Goal: Communication & Community: Ask a question

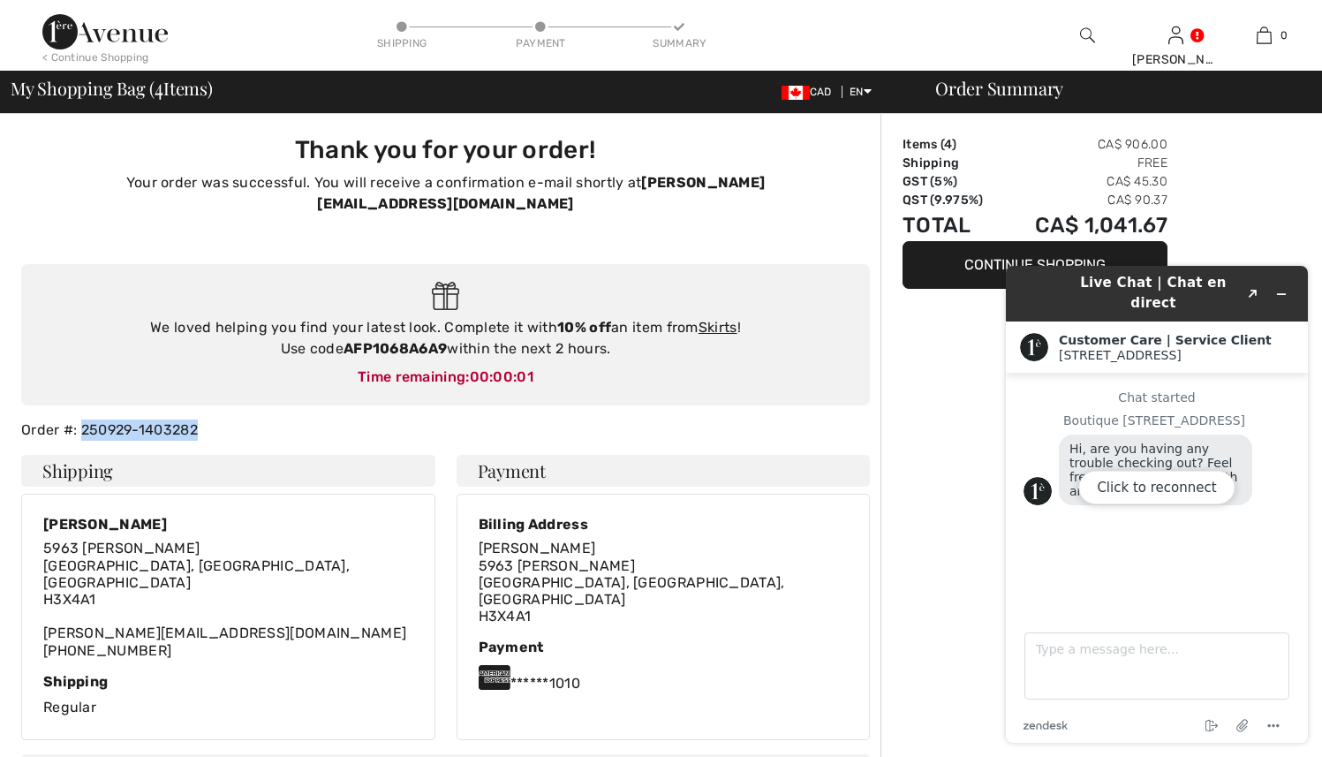
drag, startPoint x: 208, startPoint y: 408, endPoint x: 84, endPoint y: 412, distance: 124.6
click at [84, 419] on div "Order #: 250929-1403282" at bounding box center [446, 429] width 870 height 21
copy div "250929-1403282"
click at [1068, 660] on textarea "Type a message here..." at bounding box center [1156, 665] width 265 height 67
click at [1180, 670] on textarea "Type a message here..." at bounding box center [1156, 665] width 265 height 67
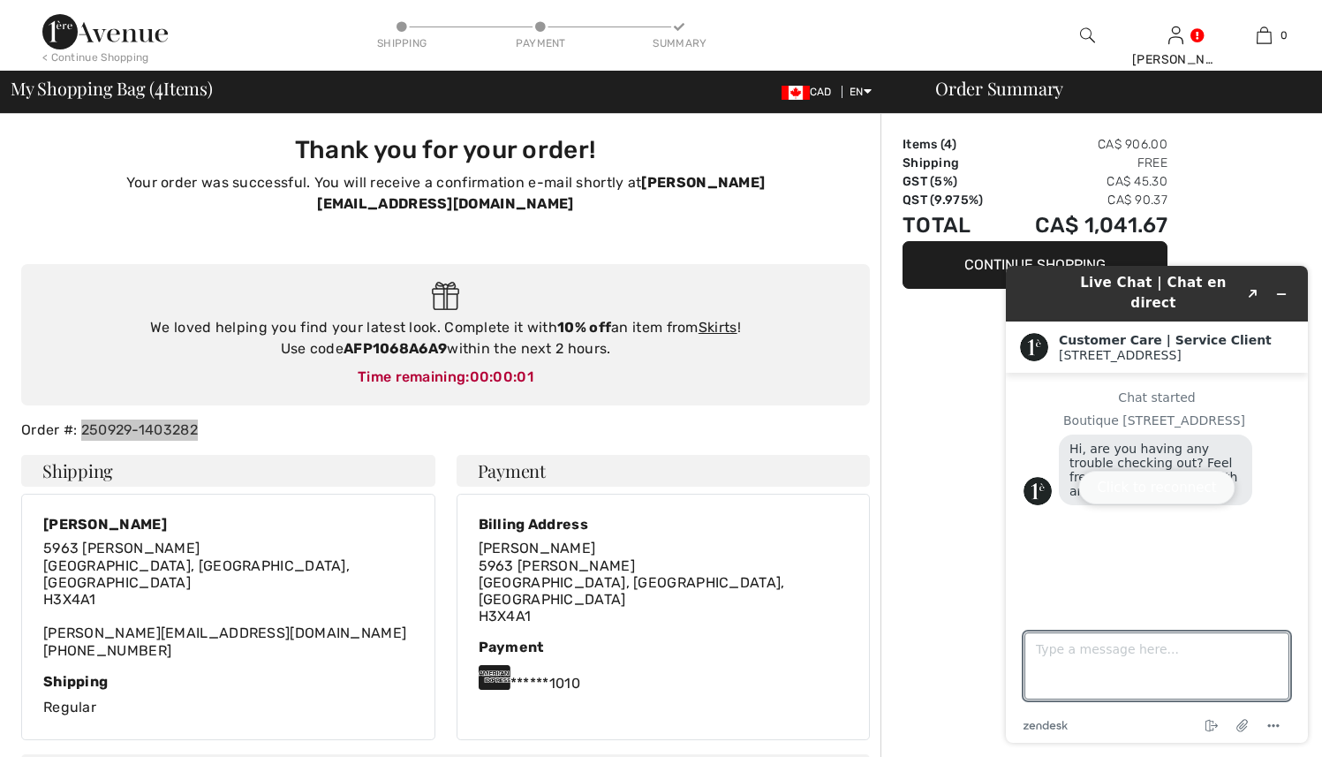
click at [1140, 486] on button "Click to reconnect" at bounding box center [1156, 488] width 156 height 34
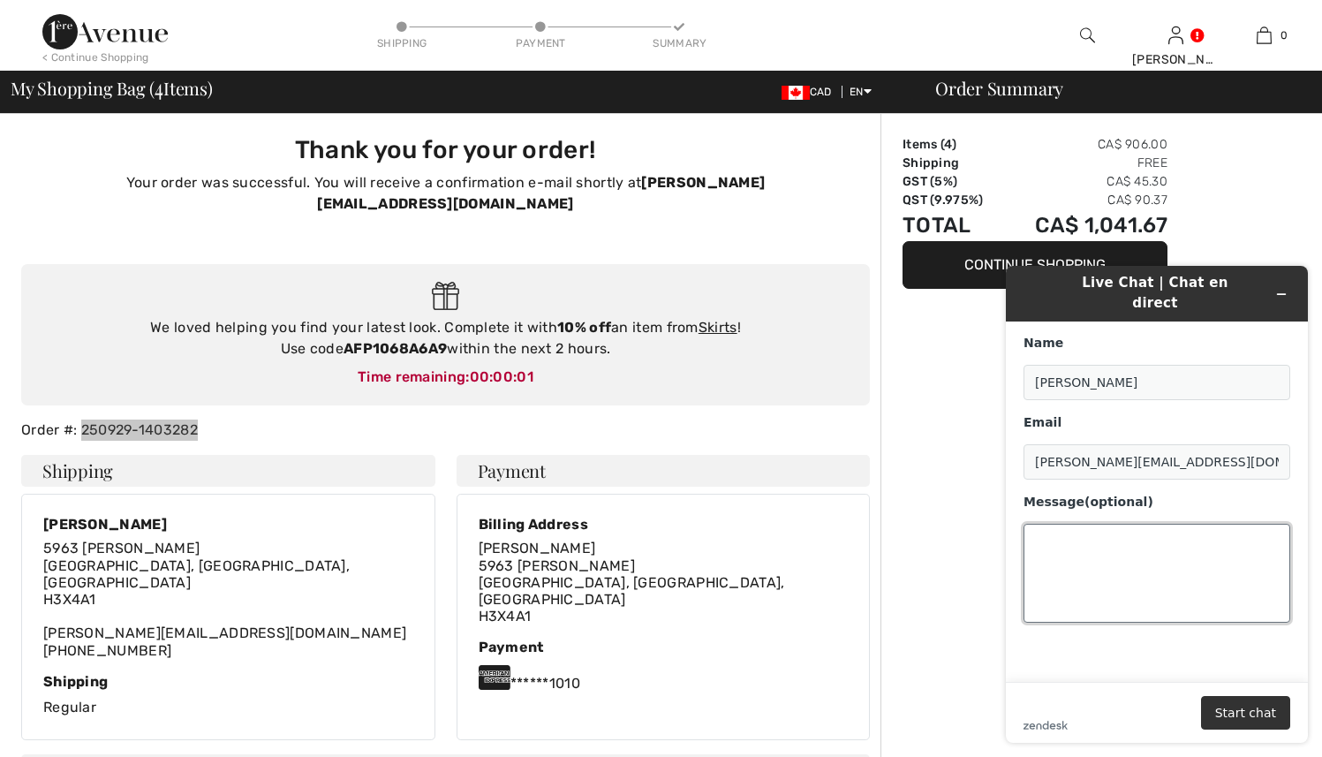
click at [1101, 524] on textarea "Message (optional)" at bounding box center [1157, 573] width 267 height 99
paste textarea "250929-1403282"
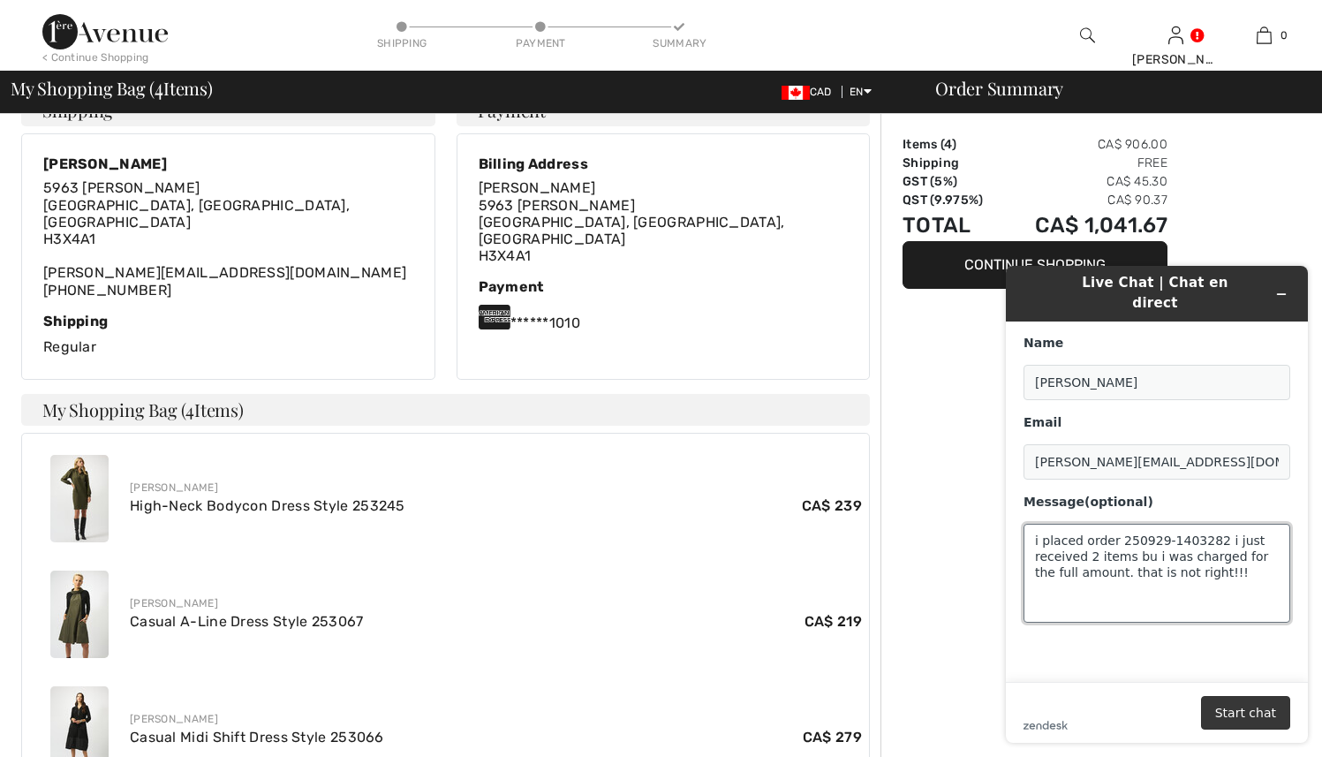
type textarea "i placed order 250929-1403282 i just received 2 items bu i was charged for the …"
click at [1288, 717] on button "Start chat" at bounding box center [1245, 713] width 89 height 34
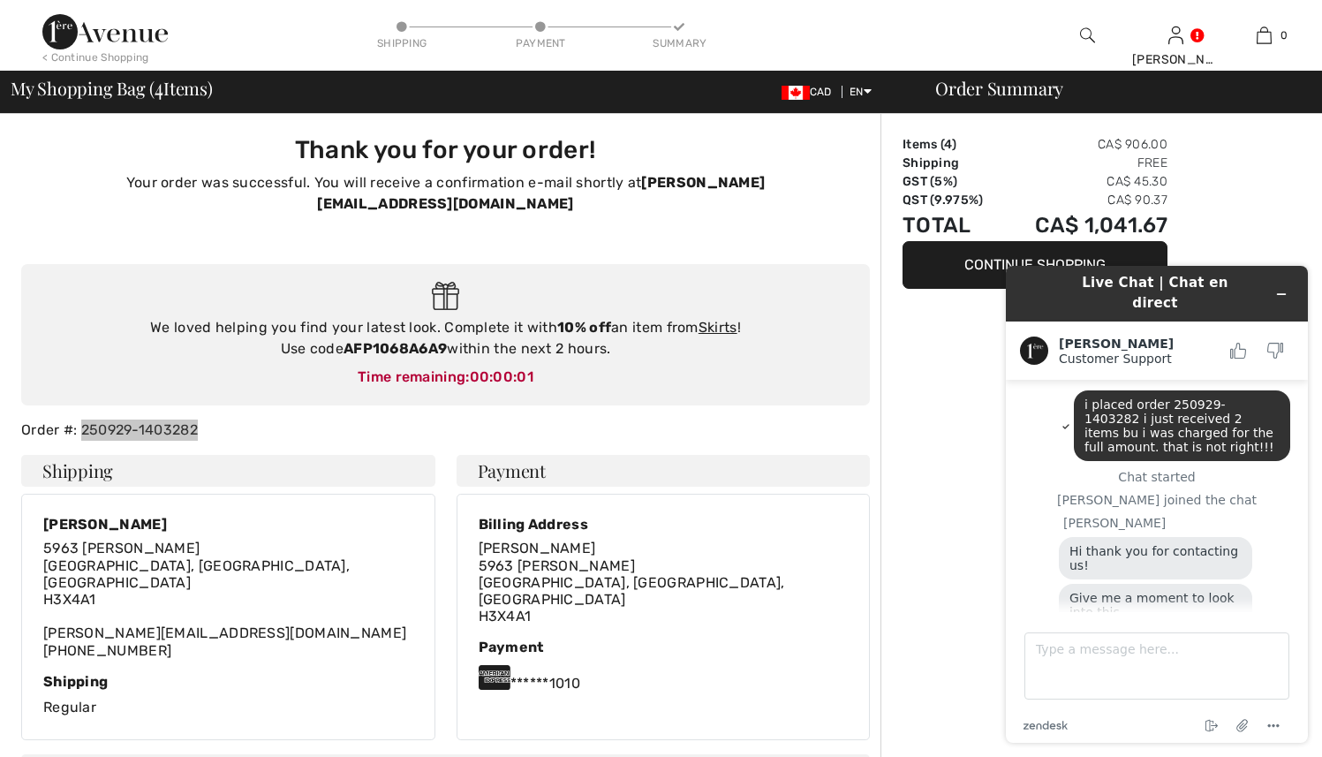
scroll to position [92, 0]
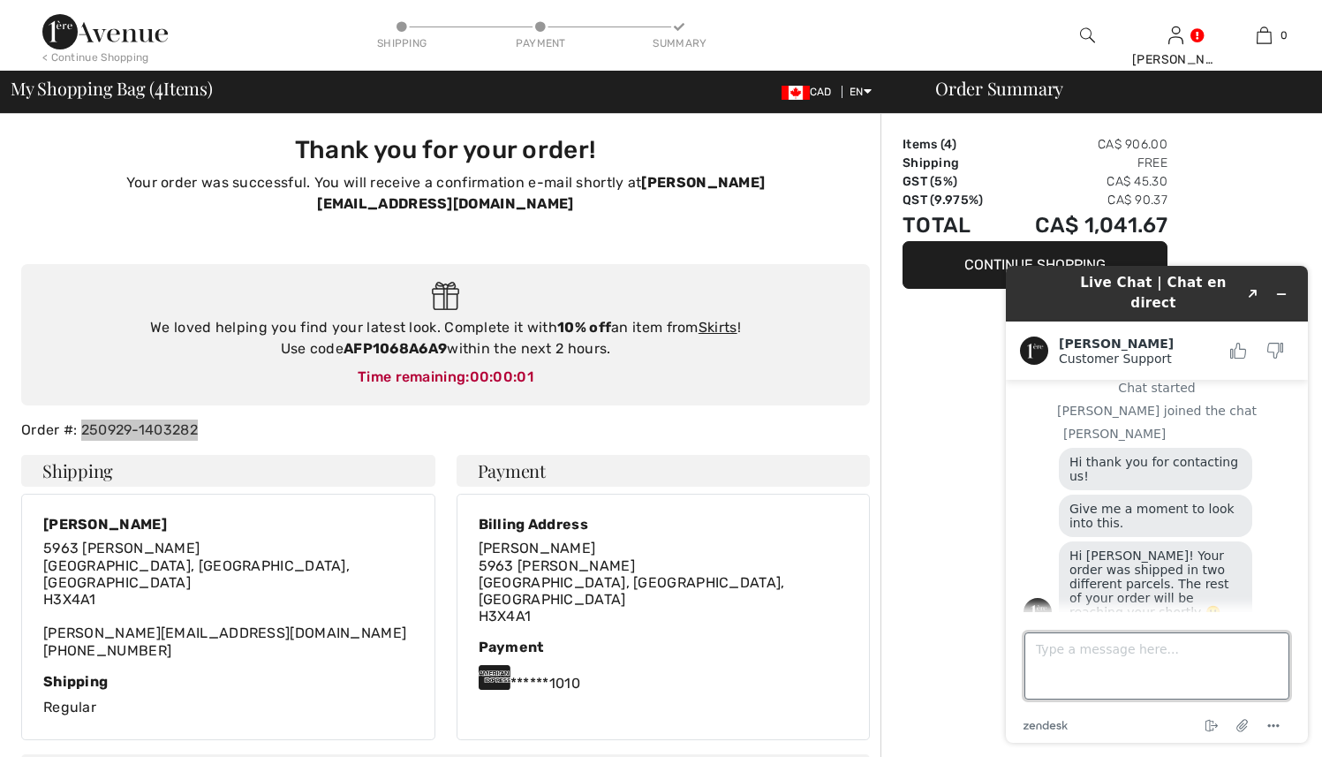
click at [1172, 661] on textarea "Type a message here..." at bounding box center [1156, 665] width 265 height 67
type textarea "ok because I did not get an email for the second part, when will it ship"
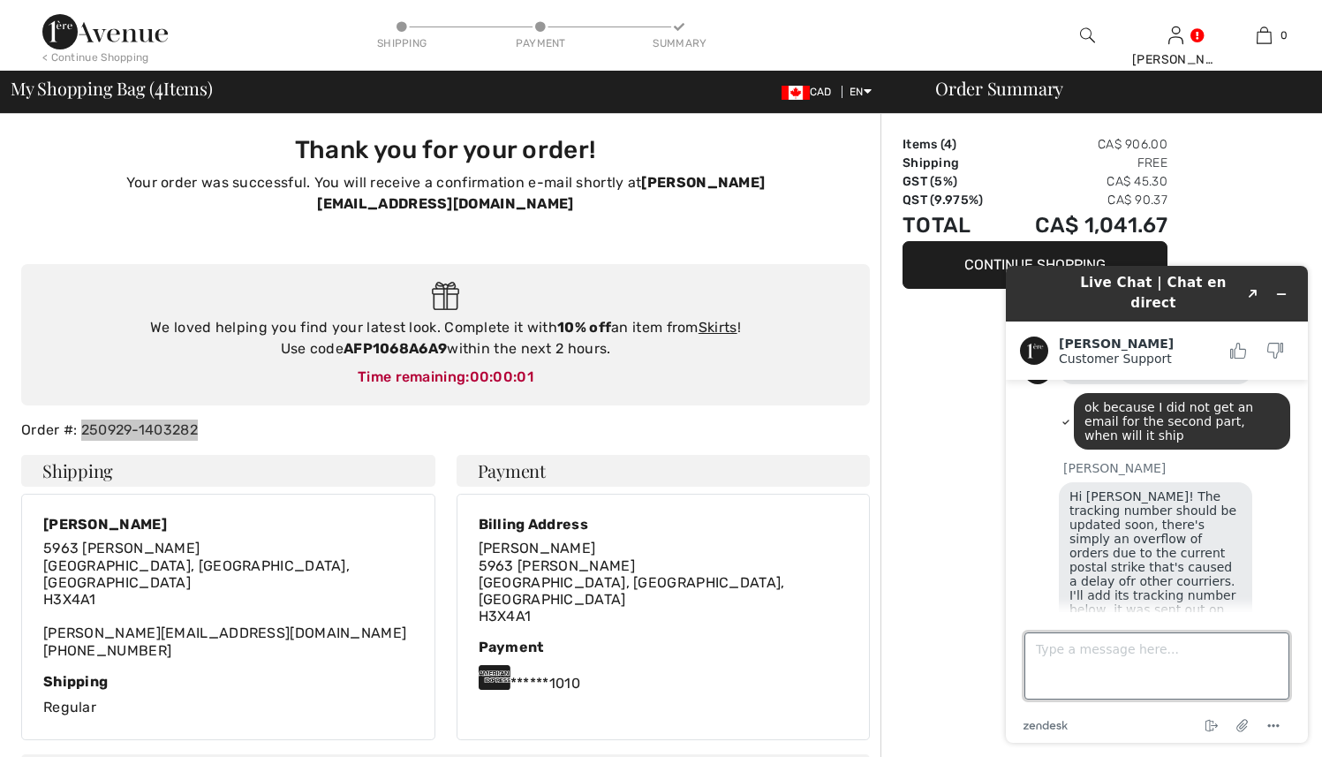
scroll to position [409, 0]
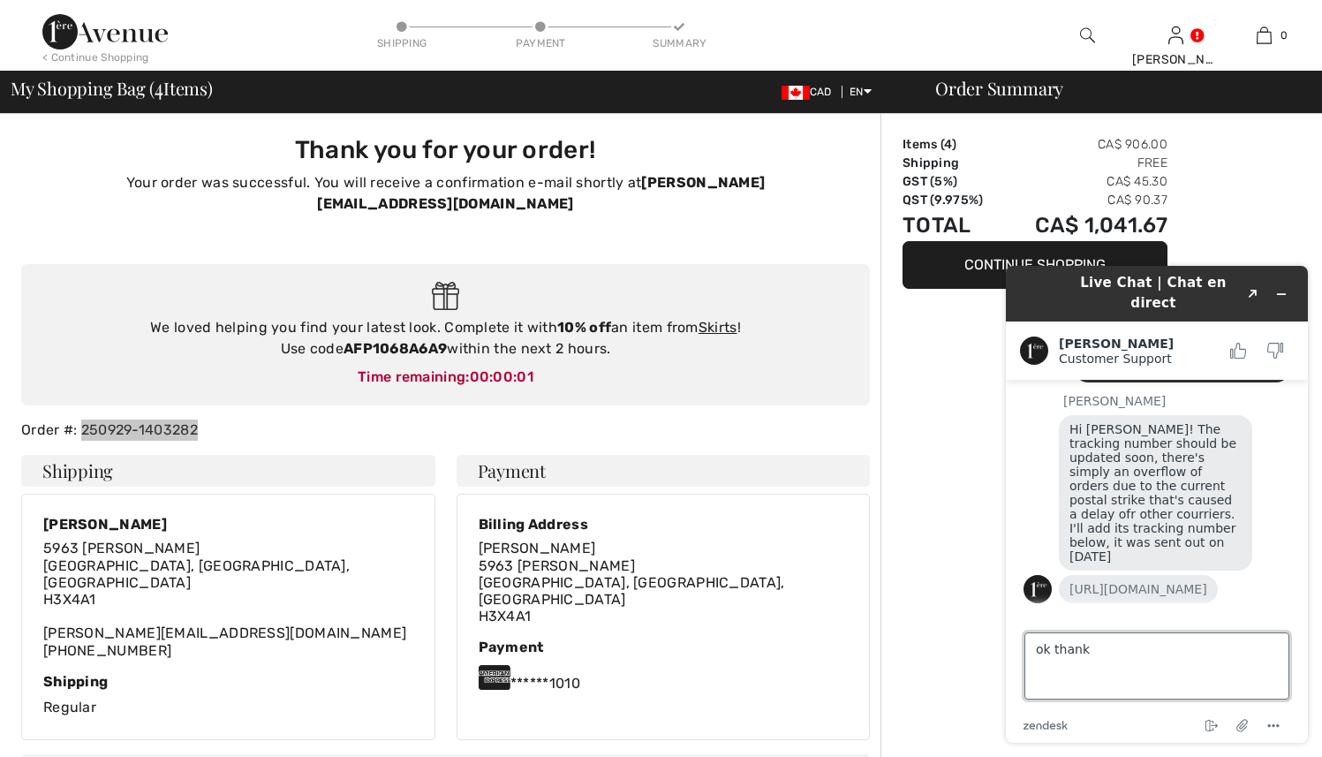
type textarea "ok thanks"
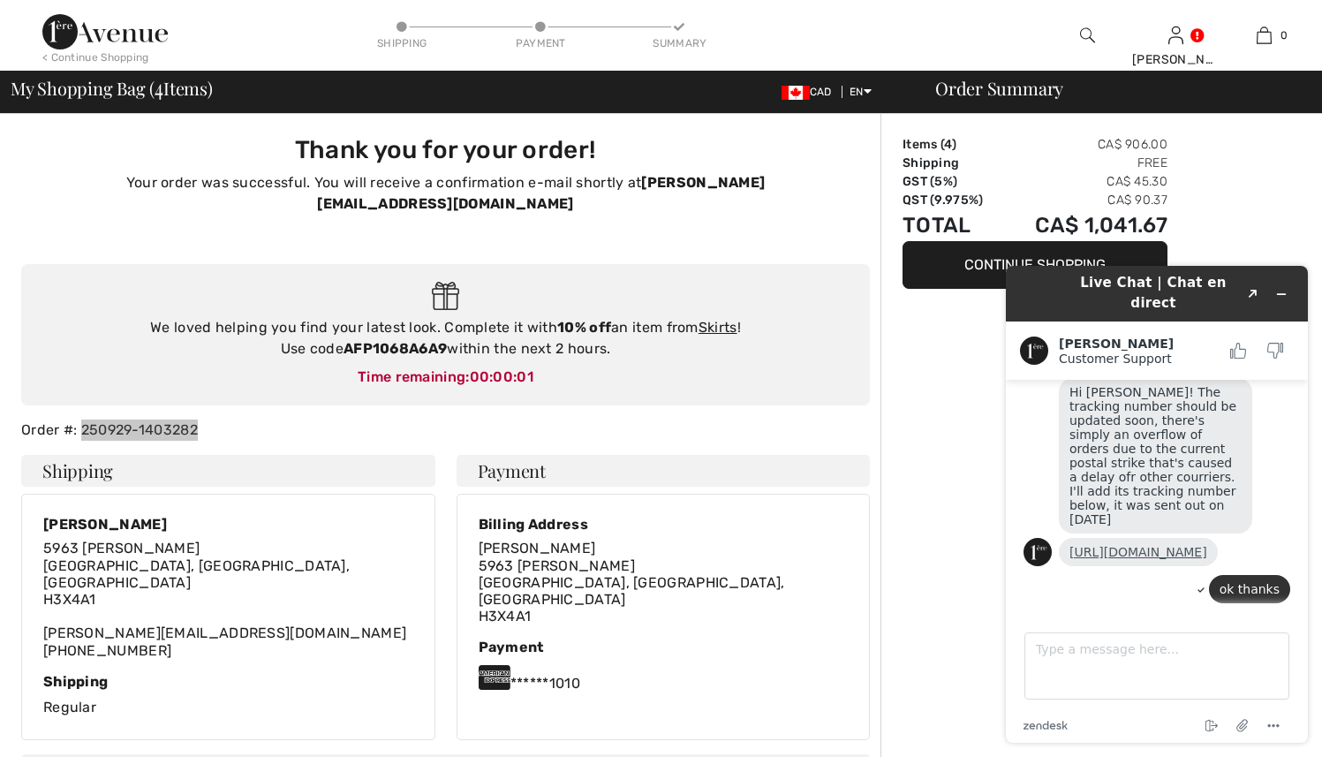
click at [1133, 545] on link "[URL][DOMAIN_NAME]" at bounding box center [1138, 552] width 138 height 14
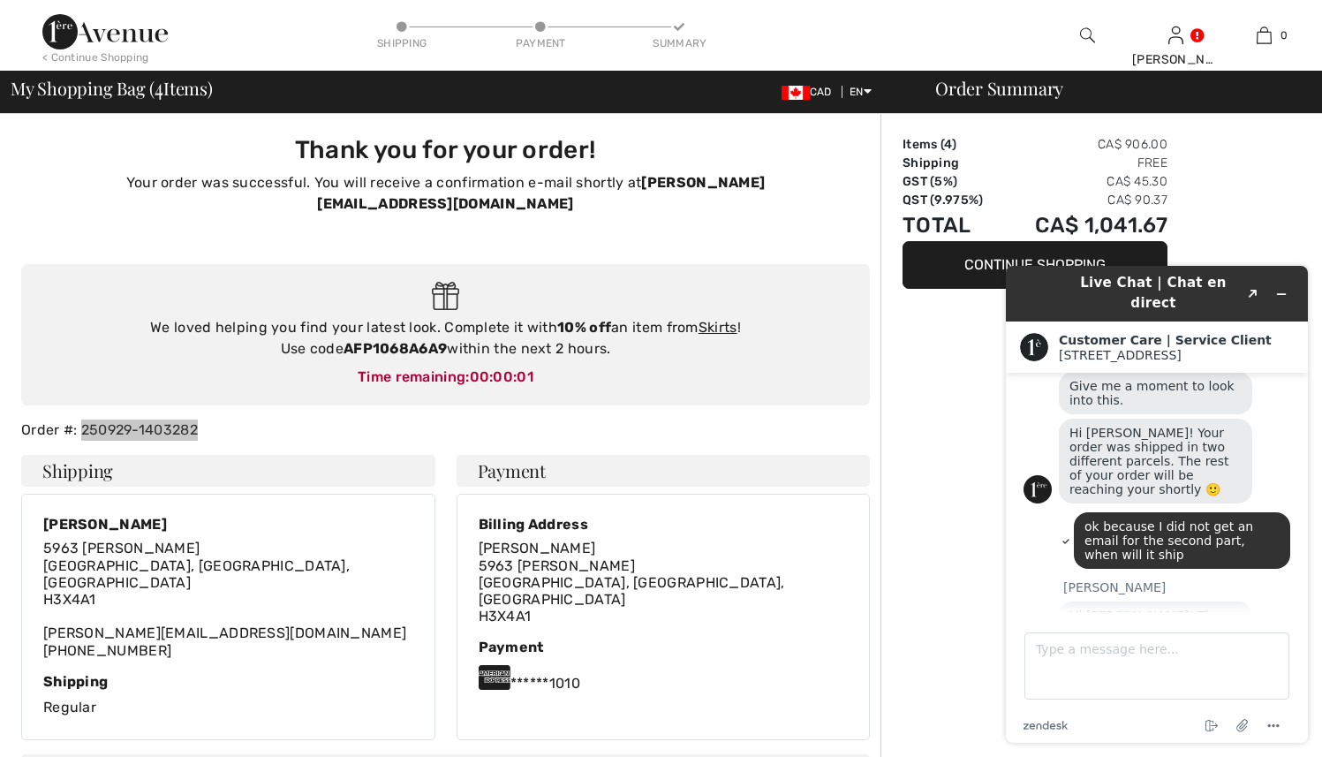
scroll to position [409, 0]
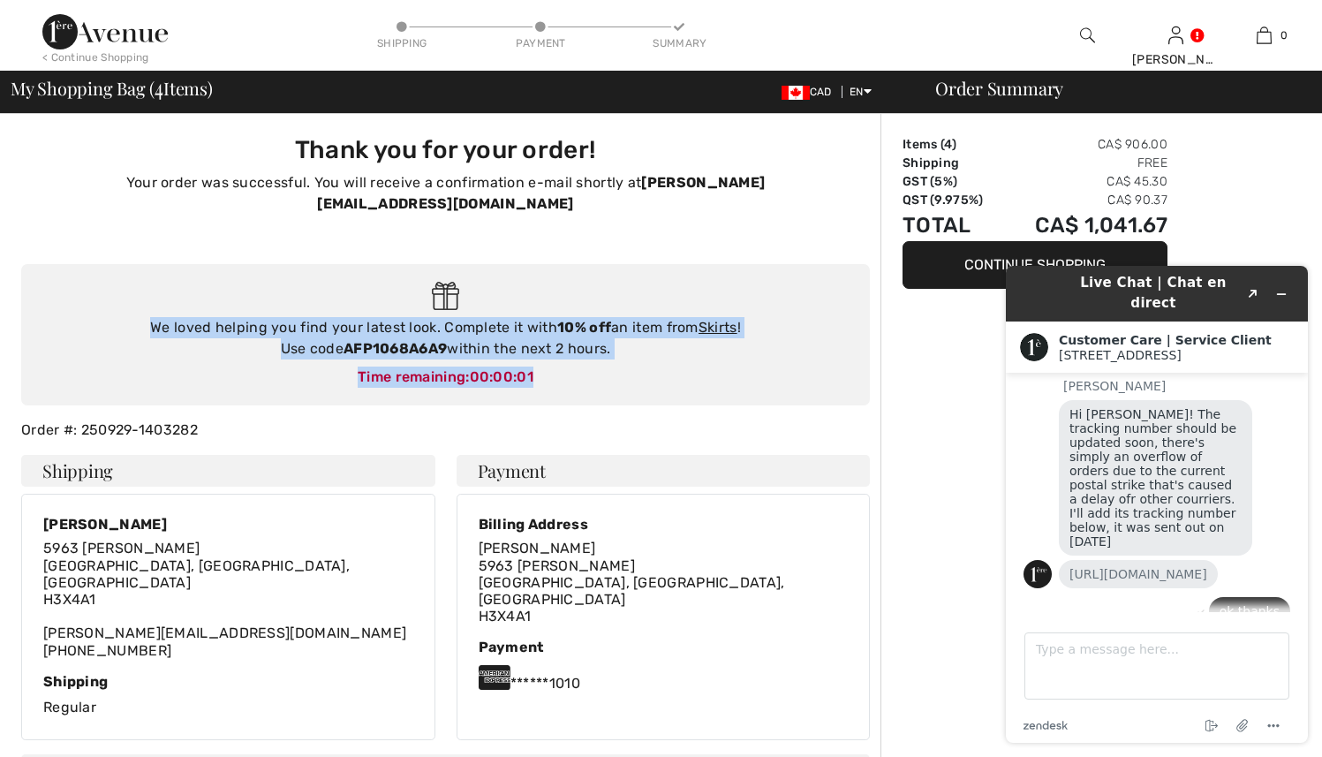
drag, startPoint x: 151, startPoint y: 302, endPoint x: 685, endPoint y: 344, distance: 536.0
click at [685, 344] on div "We loved helping you find your latest look. Complete it with 10% off an item fr…" at bounding box center [445, 335] width 849 height 142
click at [627, 344] on div "We loved helping you find your latest look. Complete it with 10% off an item fr…" at bounding box center [445, 335] width 849 height 142
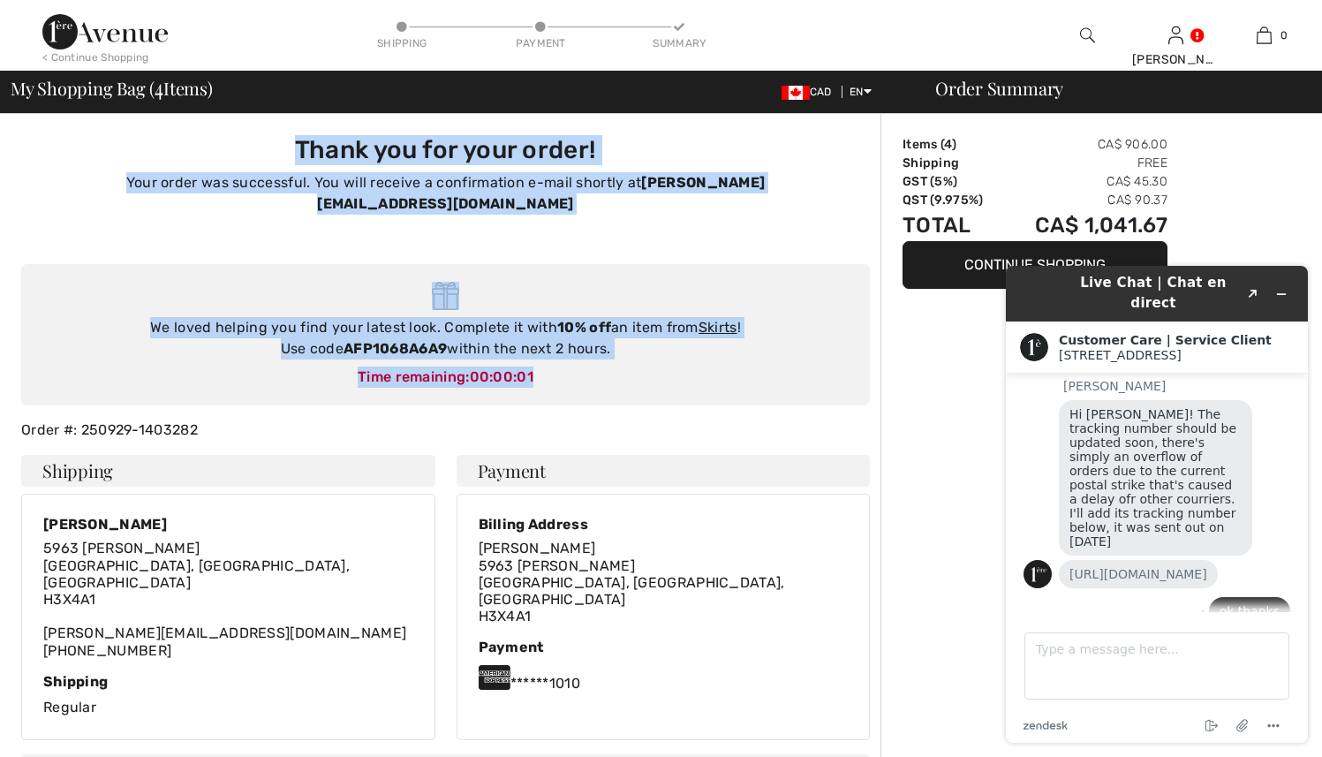
drag, startPoint x: 295, startPoint y: 144, endPoint x: 565, endPoint y: 365, distance: 349.0
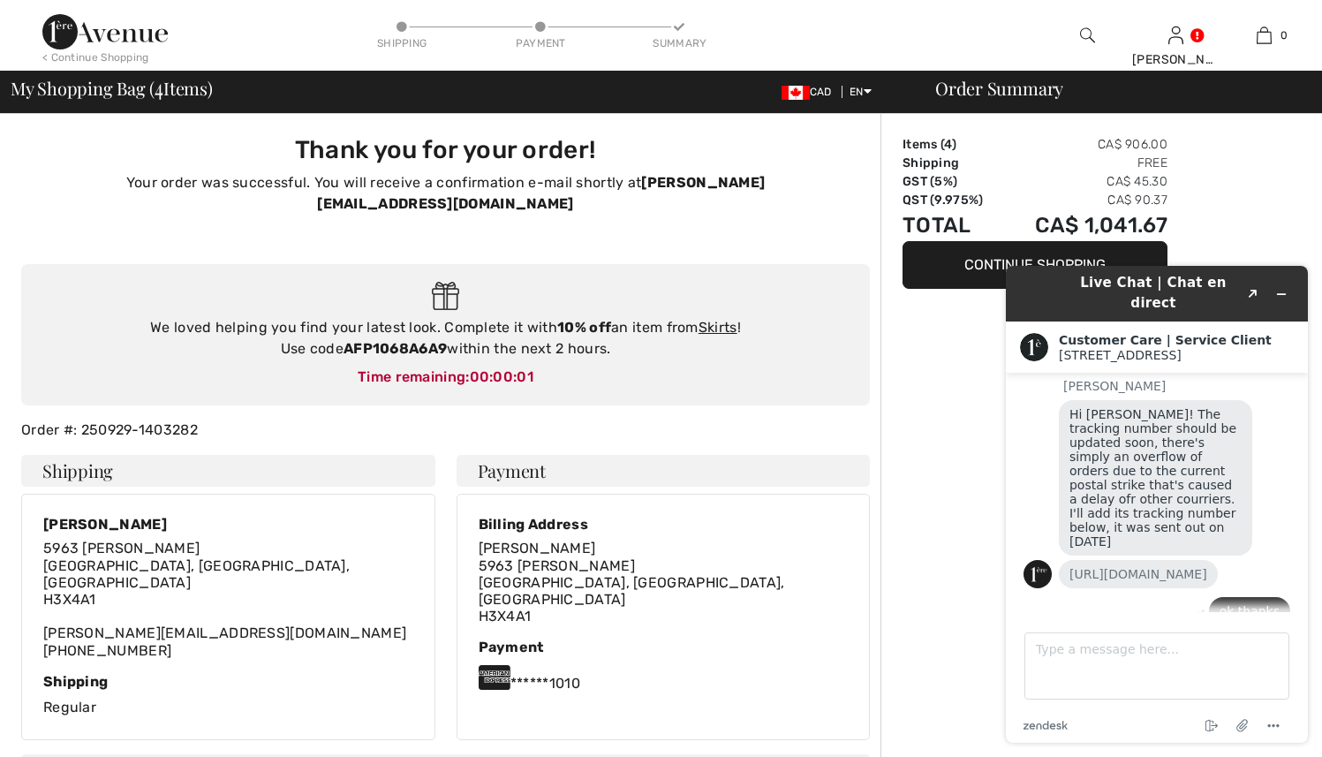
click at [286, 149] on h3 "Thank you for your order!" at bounding box center [445, 150] width 827 height 30
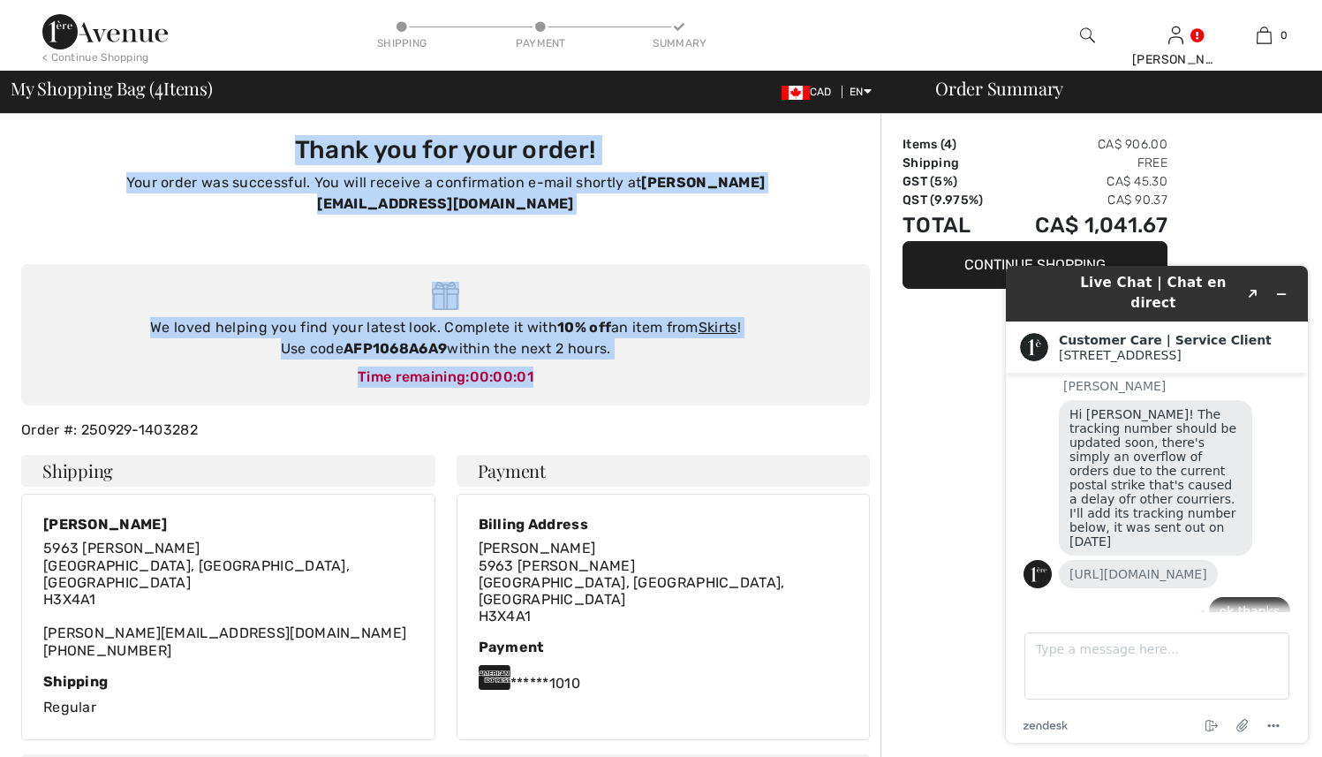
drag, startPoint x: 288, startPoint y: 146, endPoint x: 576, endPoint y: 374, distance: 367.7
click at [524, 220] on div "Thank you for your order! Your order was successful. You will receive a confirm…" at bounding box center [446, 182] width 870 height 136
drag, startPoint x: 292, startPoint y: 146, endPoint x: 543, endPoint y: 362, distance: 331.2
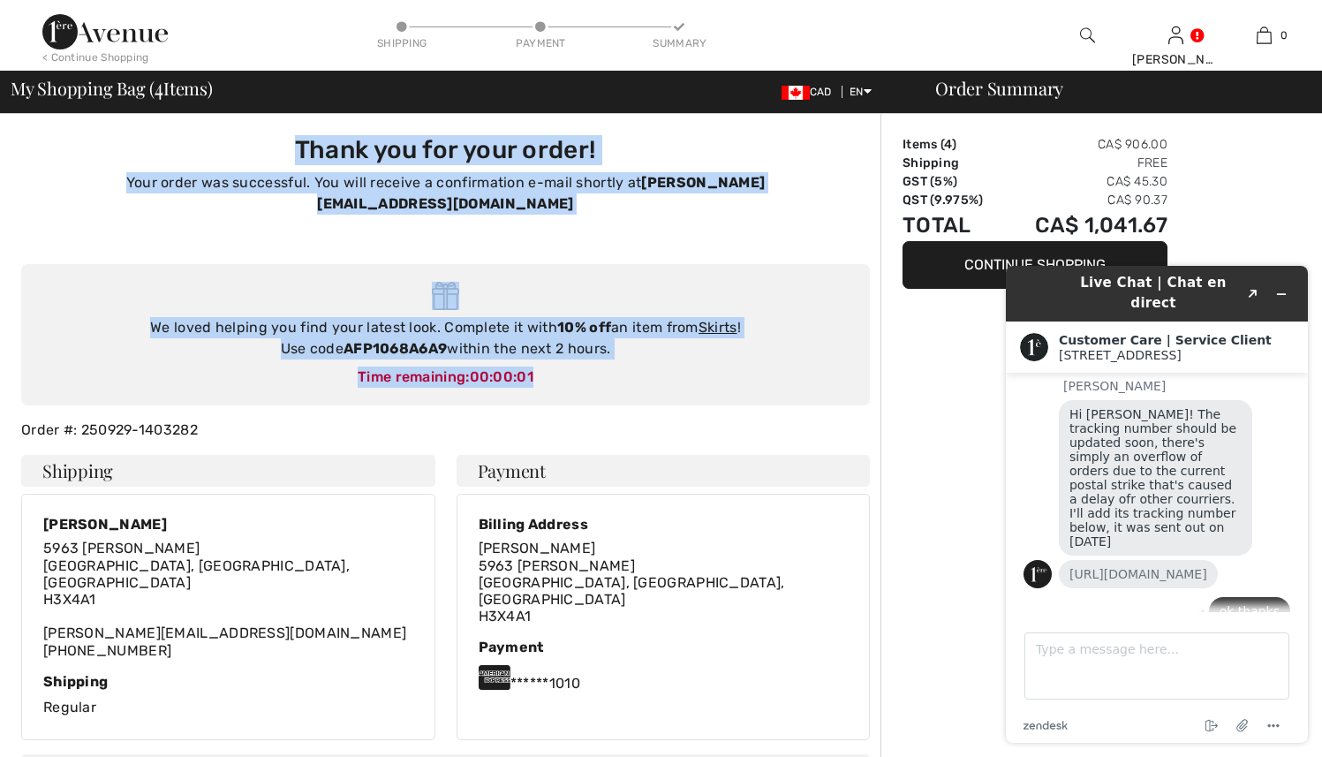
drag, startPoint x: 297, startPoint y: 142, endPoint x: 570, endPoint y: 350, distance: 342.8
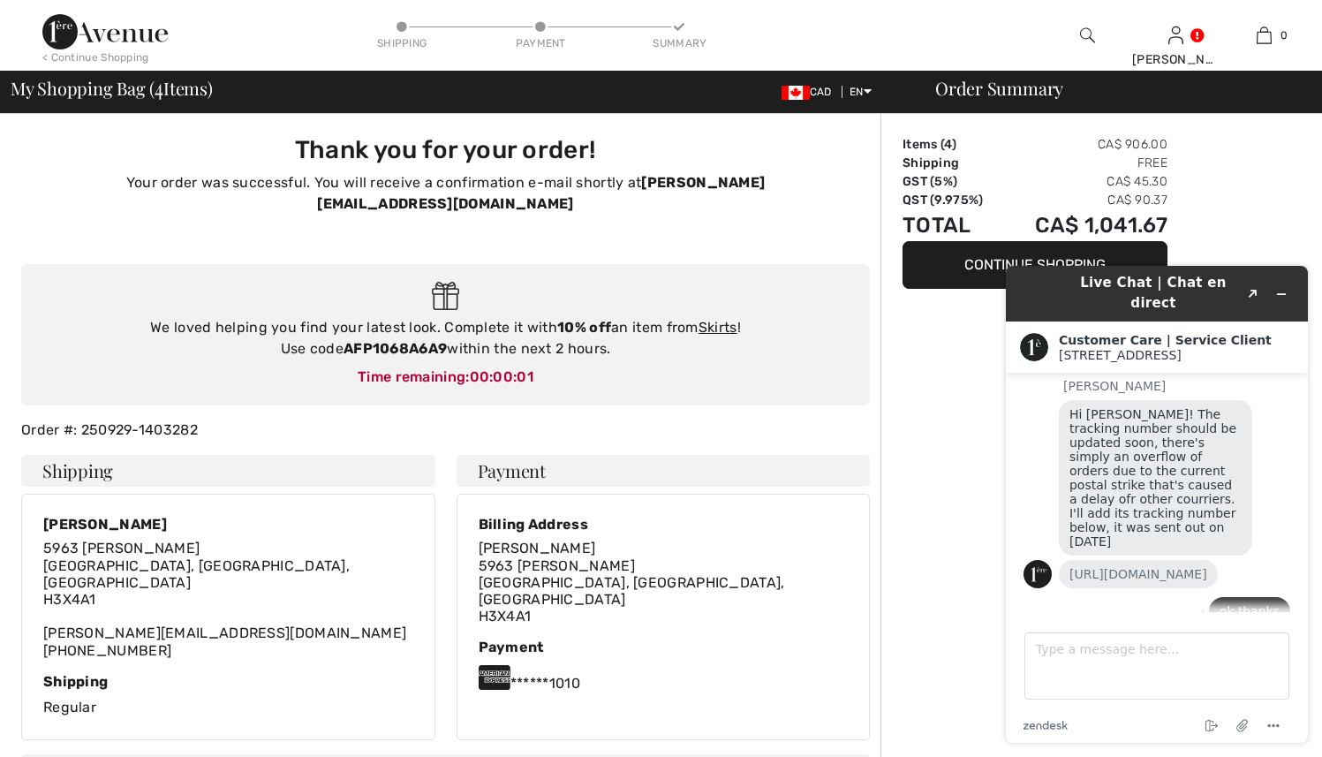
click at [286, 147] on h3 "Thank you for your order!" at bounding box center [445, 150] width 827 height 30
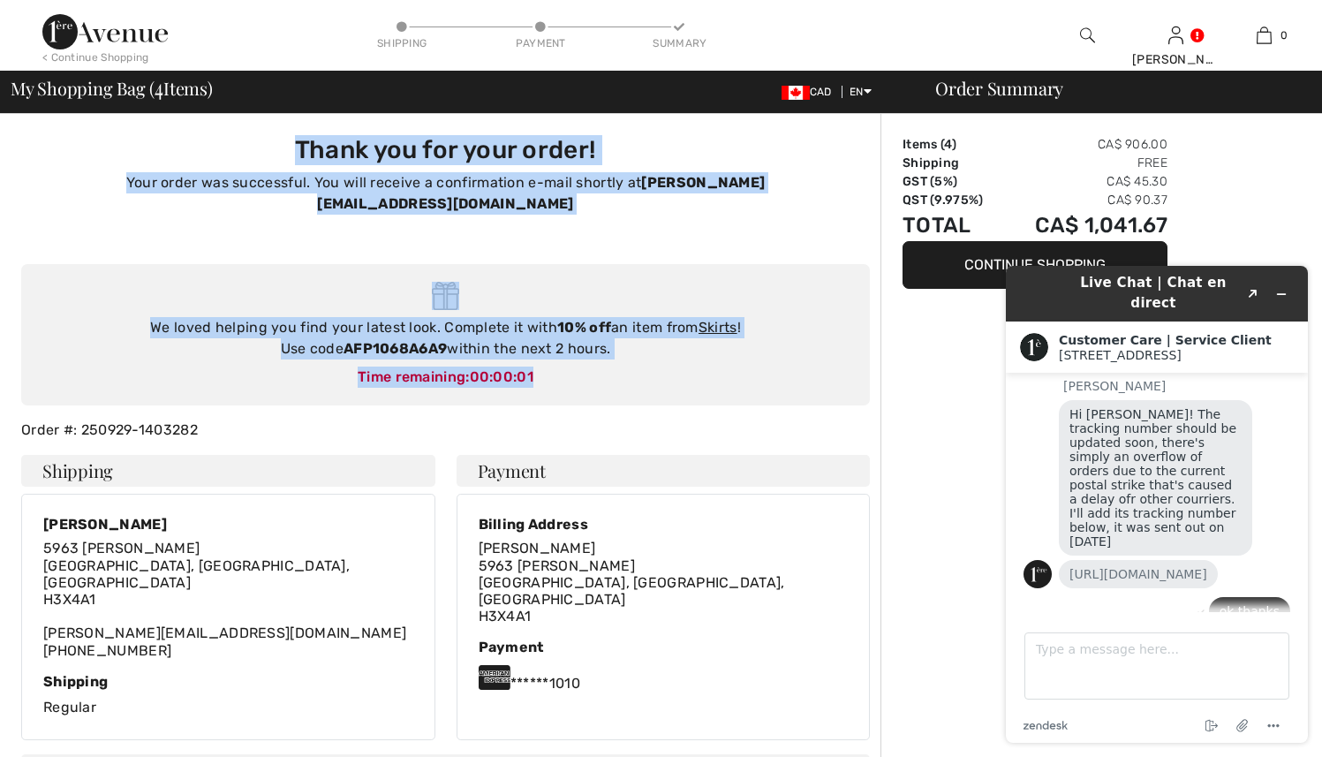
drag, startPoint x: 289, startPoint y: 140, endPoint x: 588, endPoint y: 370, distance: 377.3
click at [325, 186] on p "Your order was successful. You will receive a confirmation e-mail shortly at [E…" at bounding box center [445, 193] width 827 height 42
drag, startPoint x: 286, startPoint y: 142, endPoint x: 574, endPoint y: 360, distance: 361.2
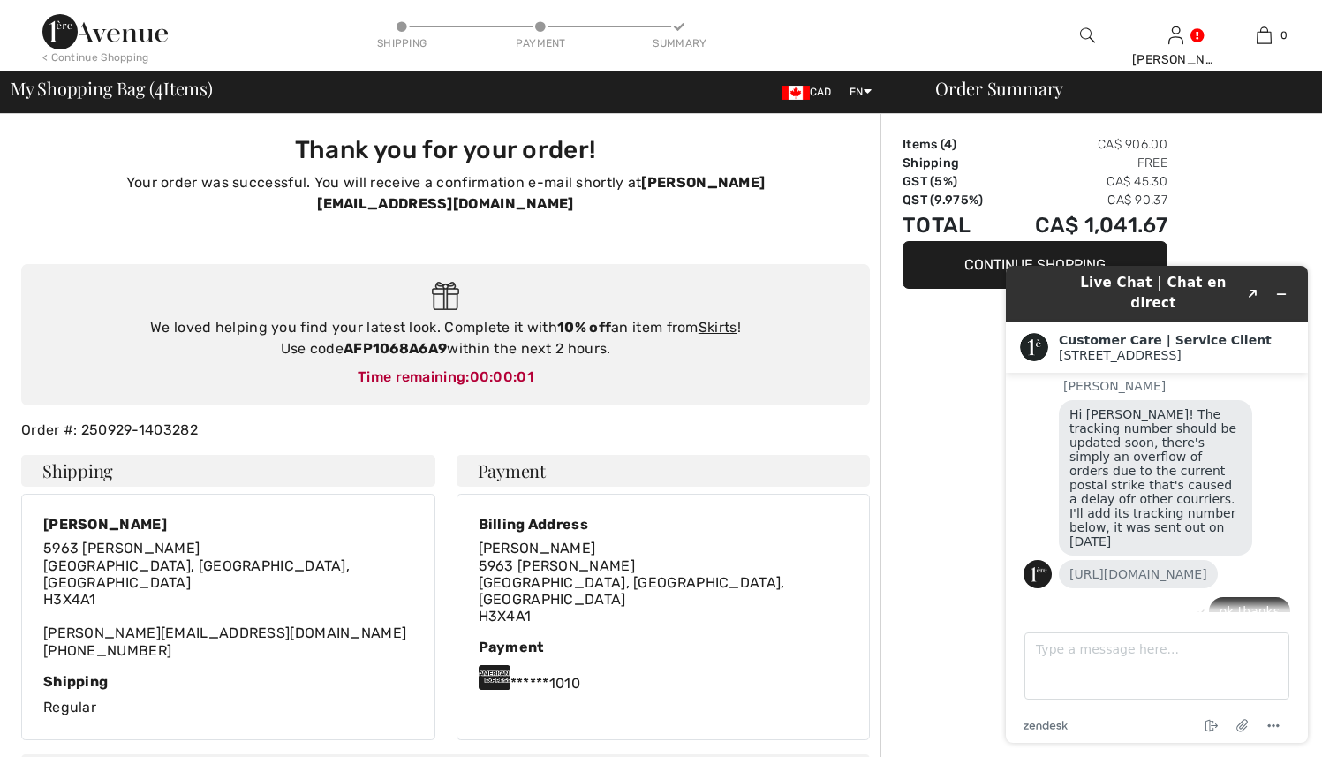
click at [293, 155] on h3 "Thank you for your order!" at bounding box center [445, 150] width 827 height 30
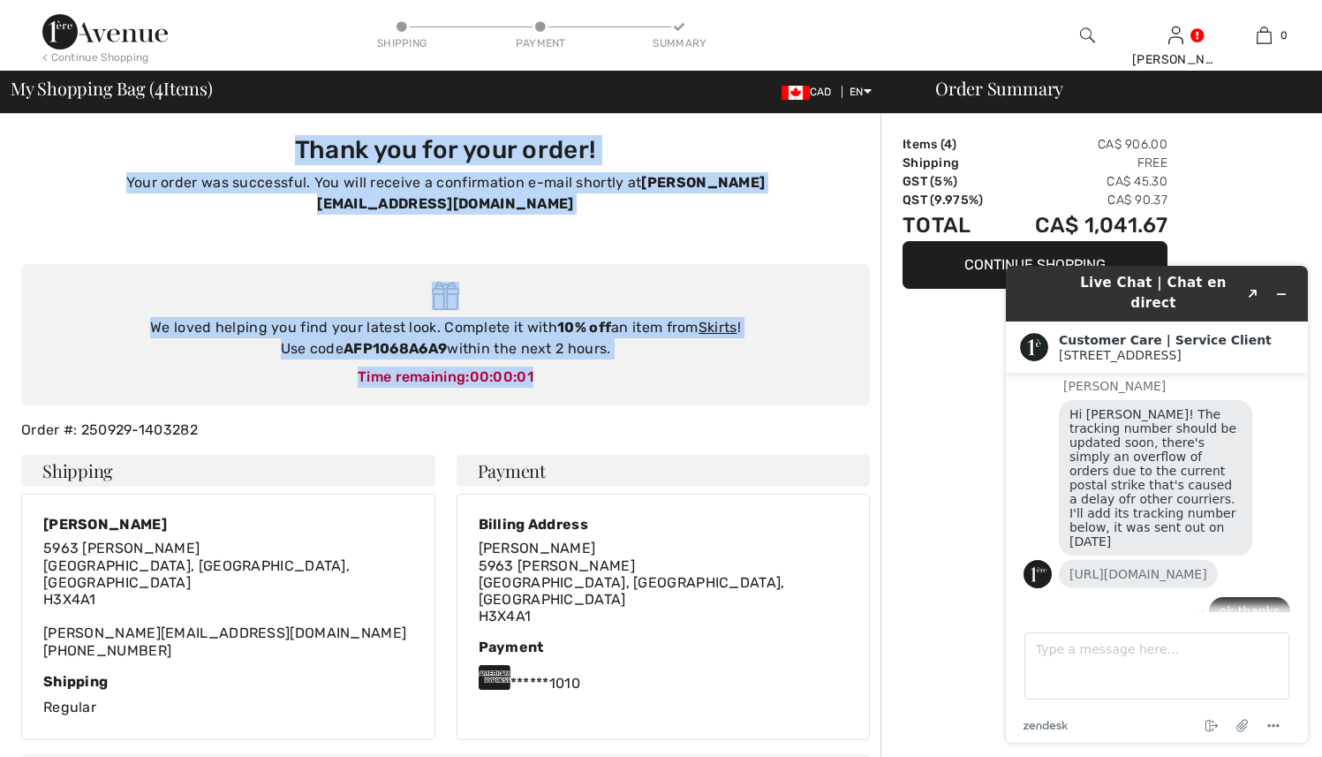
drag, startPoint x: 286, startPoint y: 140, endPoint x: 583, endPoint y: 367, distance: 373.6
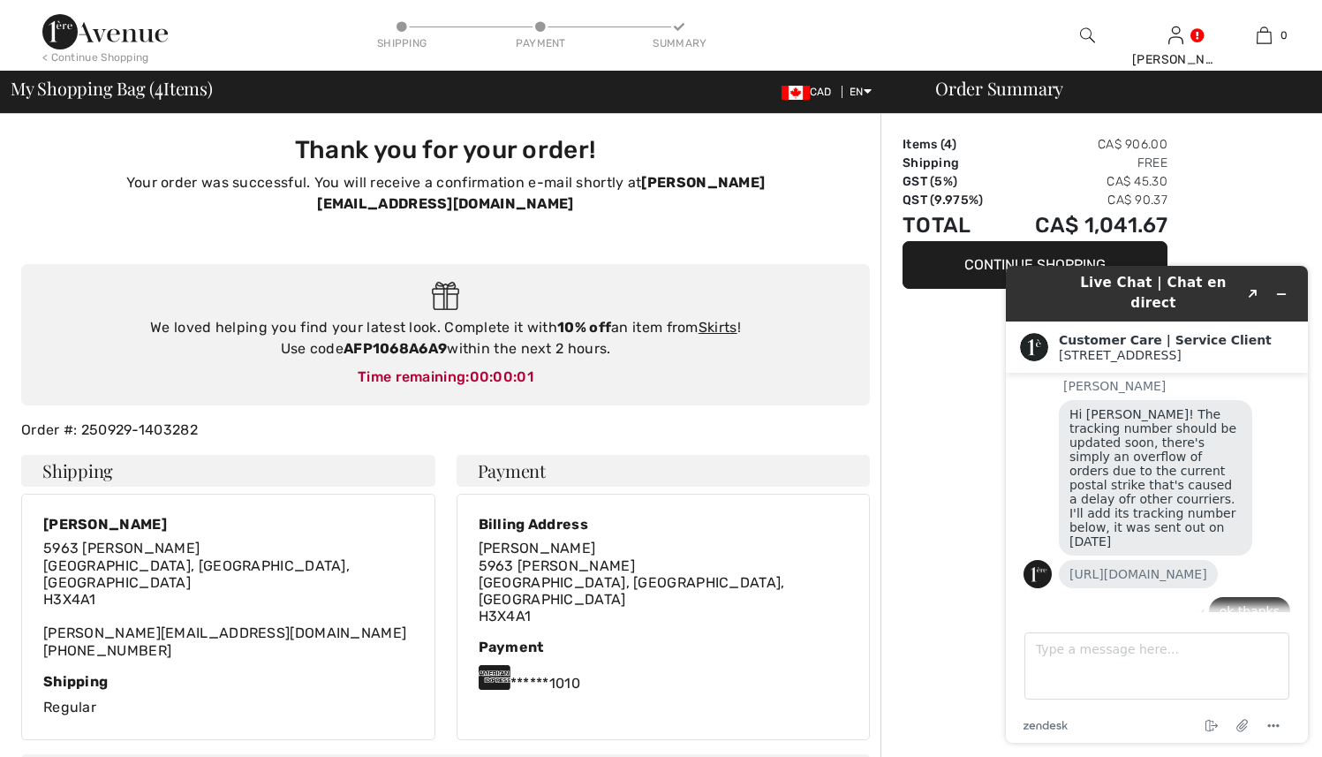
click at [284, 137] on h3 "Thank you for your order!" at bounding box center [445, 150] width 827 height 30
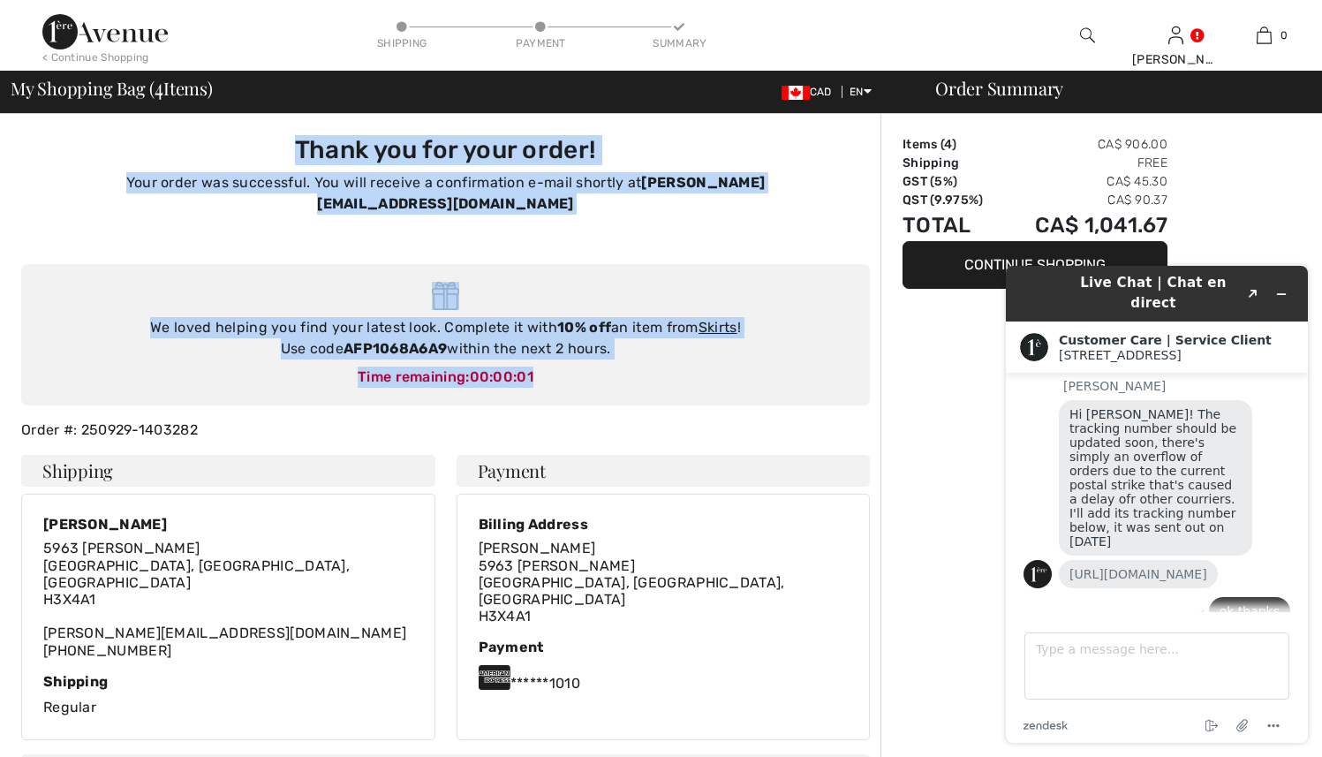
drag, startPoint x: 287, startPoint y: 137, endPoint x: 595, endPoint y: 368, distance: 385.4
click at [342, 209] on div "Thank you for your order! Your order was successful. You will receive a confirm…" at bounding box center [446, 182] width 870 height 136
drag, startPoint x: 291, startPoint y: 145, endPoint x: 574, endPoint y: 384, distance: 370.3
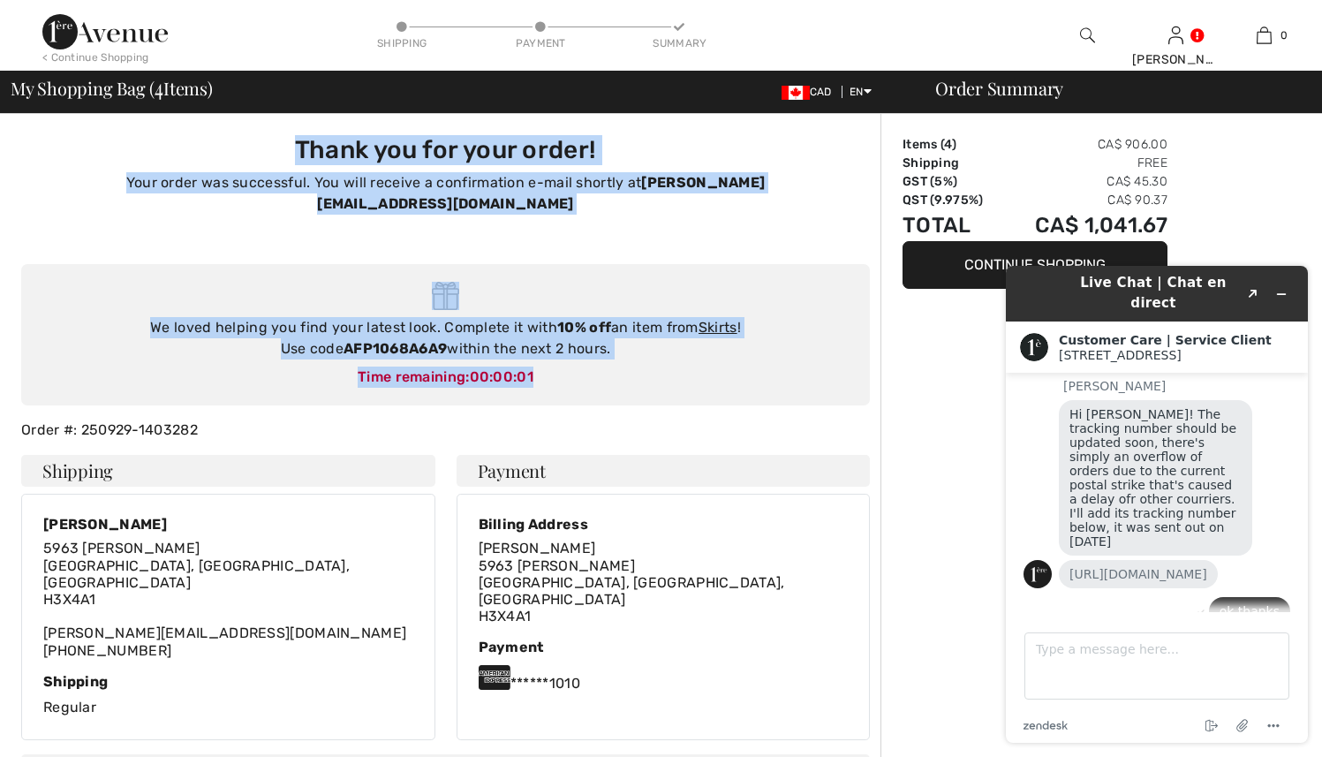
click at [351, 205] on div "Thank you for your order! Your order was successful. You will receive a confirm…" at bounding box center [446, 182] width 870 height 136
drag, startPoint x: 303, startPoint y: 153, endPoint x: 589, endPoint y: 378, distance: 364.1
click at [356, 216] on div "Thank you for your order! Your order was successful. You will receive a confirm…" at bounding box center [446, 182] width 870 height 136
drag, startPoint x: 291, startPoint y: 143, endPoint x: 577, endPoint y: 358, distance: 357.7
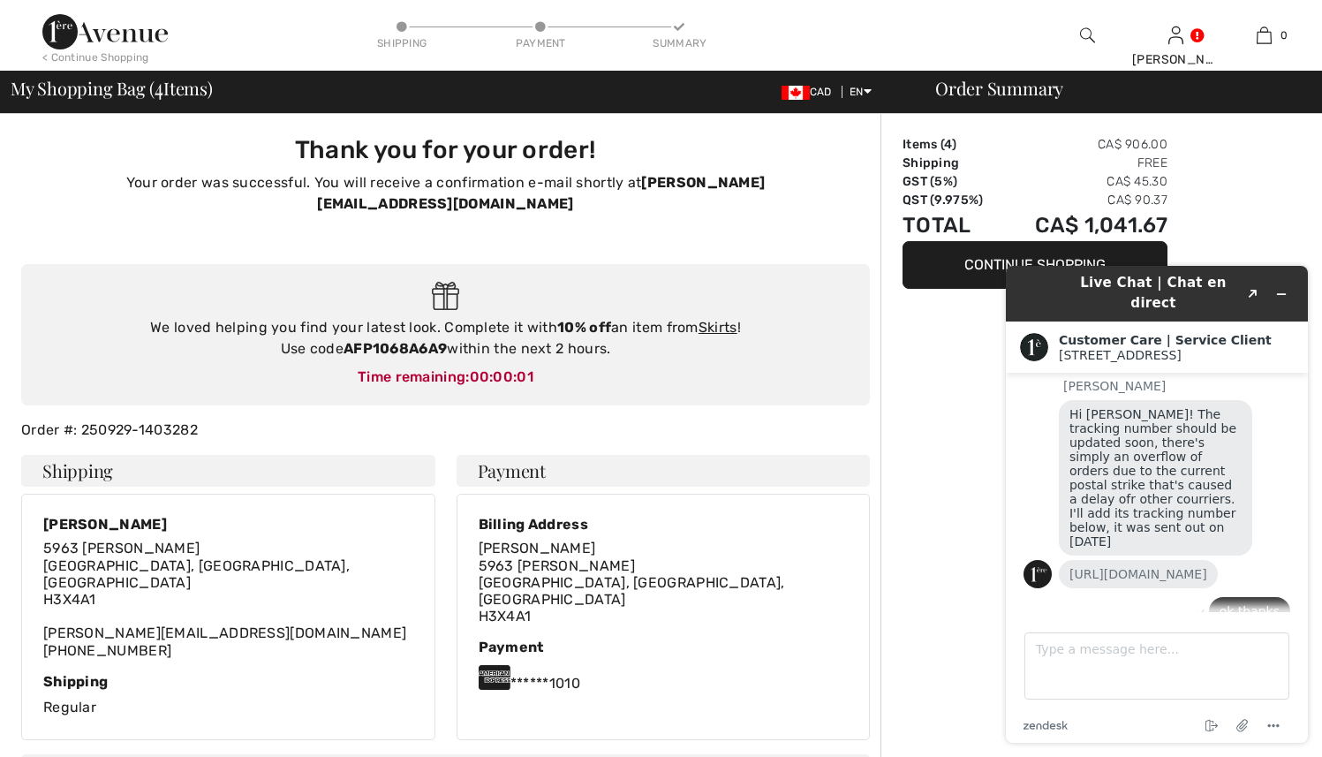
click at [294, 148] on h3 "Thank you for your order!" at bounding box center [445, 150] width 827 height 30
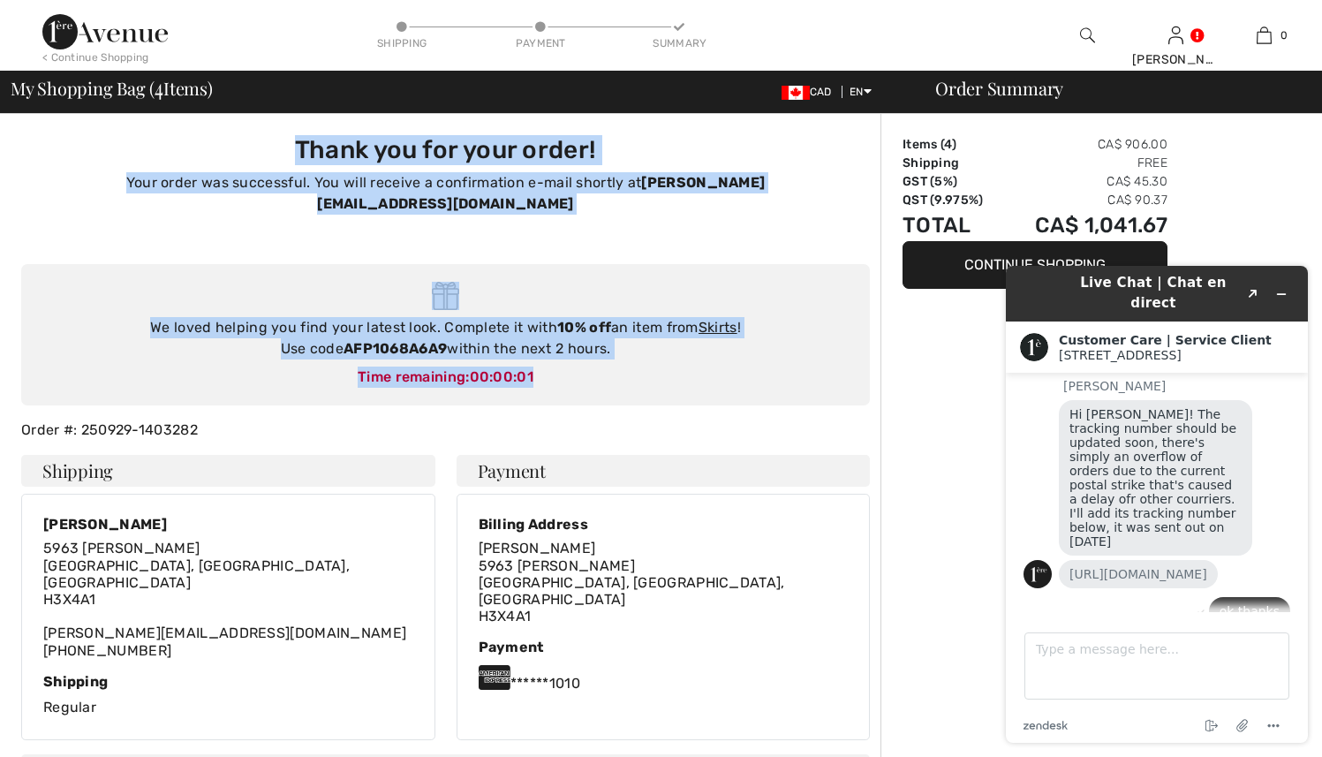
drag, startPoint x: 289, startPoint y: 142, endPoint x: 551, endPoint y: 354, distance: 337.2
click at [364, 203] on div "Thank you for your order! Your order was successful. You will receive a confirm…" at bounding box center [446, 182] width 870 height 136
drag, startPoint x: 293, startPoint y: 144, endPoint x: 604, endPoint y: 365, distance: 381.3
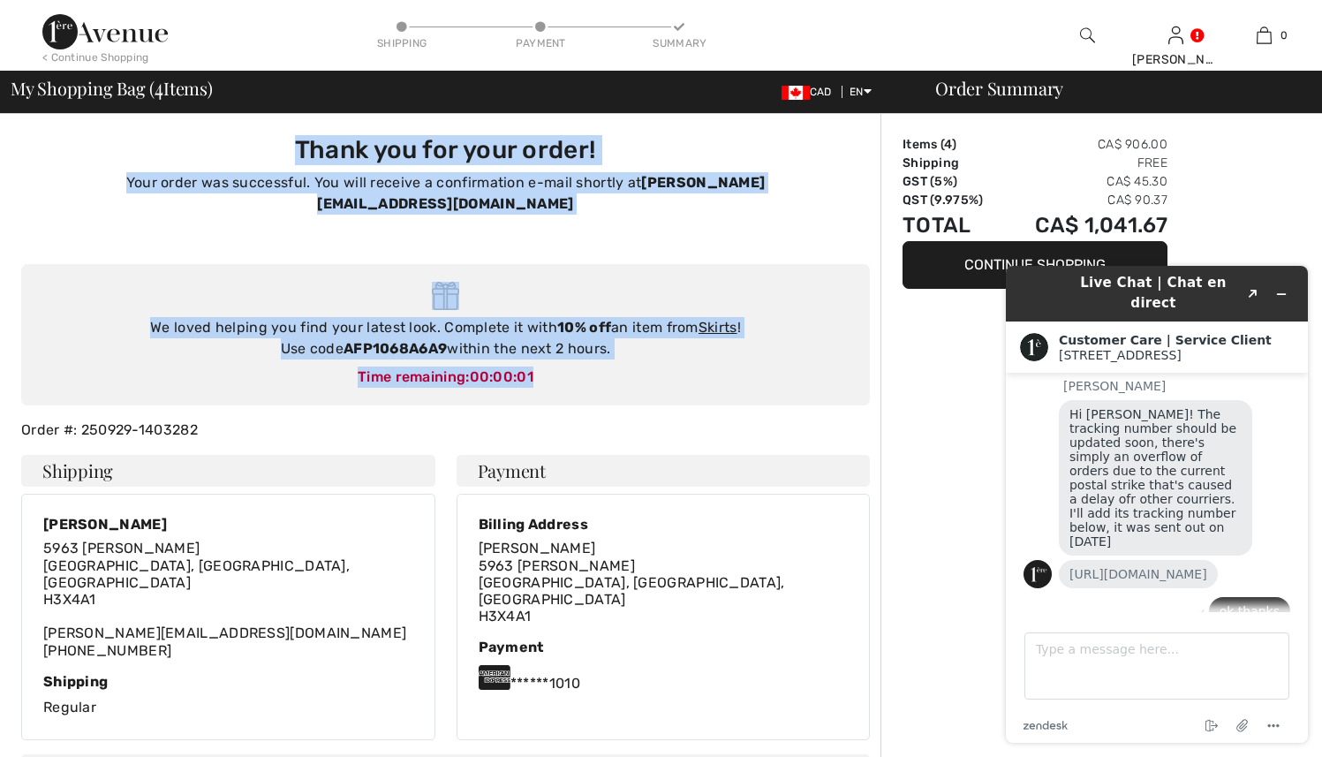
click at [336, 204] on div "Thank you for your order! Your order was successful. You will receive a confirm…" at bounding box center [446, 182] width 870 height 136
drag, startPoint x: 293, startPoint y: 147, endPoint x: 563, endPoint y: 359, distance: 342.7
click at [344, 215] on div "Thank you for your order! Your order was successful. You will receive a confirm…" at bounding box center [446, 182] width 870 height 136
drag, startPoint x: 293, startPoint y: 147, endPoint x: 592, endPoint y: 387, distance: 382.6
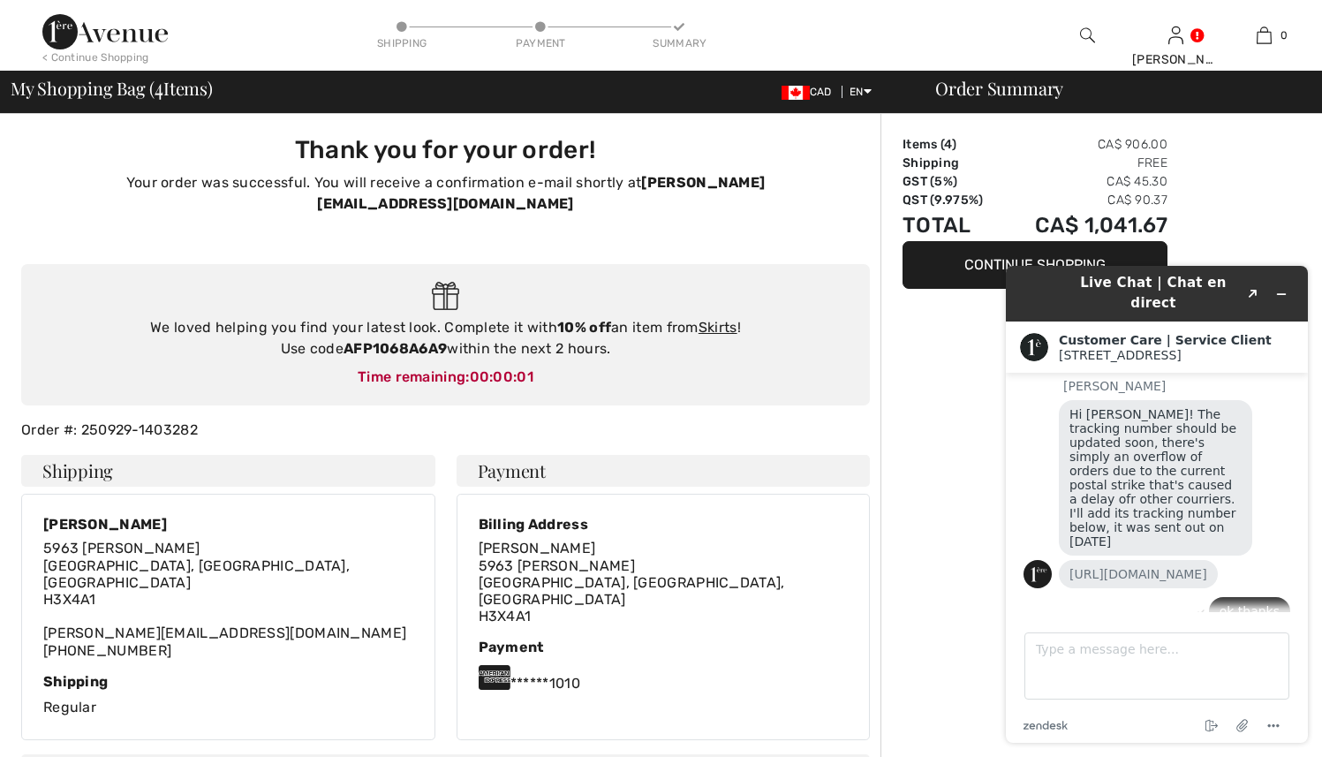
click at [276, 140] on h3 "Thank you for your order!" at bounding box center [445, 150] width 827 height 30
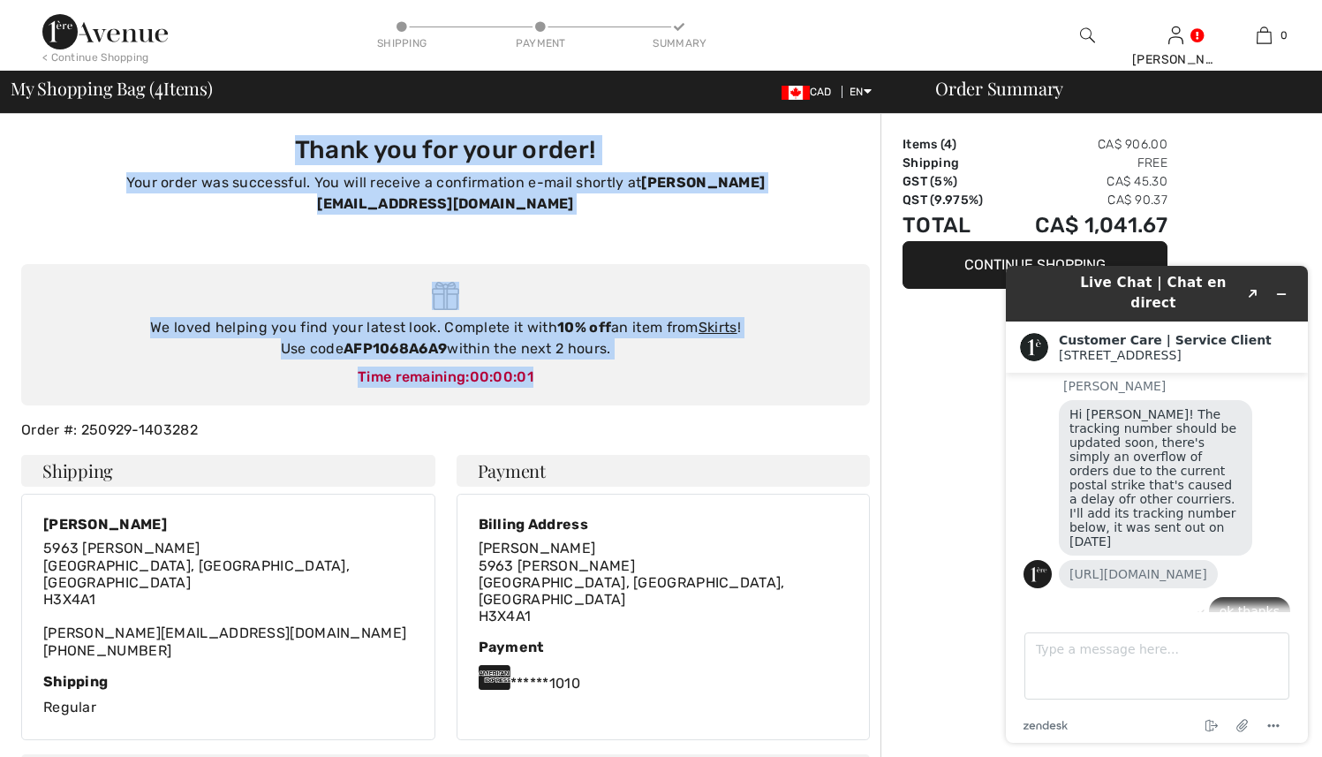
drag, startPoint x: 404, startPoint y: 235, endPoint x: 567, endPoint y: 355, distance: 202.1
click at [537, 225] on div "Thank you for your order! Your order was successful. You will receive a confirm…" at bounding box center [446, 182] width 870 height 136
drag, startPoint x: 289, startPoint y: 147, endPoint x: 654, endPoint y: 399, distance: 444.4
